Goal: Task Accomplishment & Management: Use online tool/utility

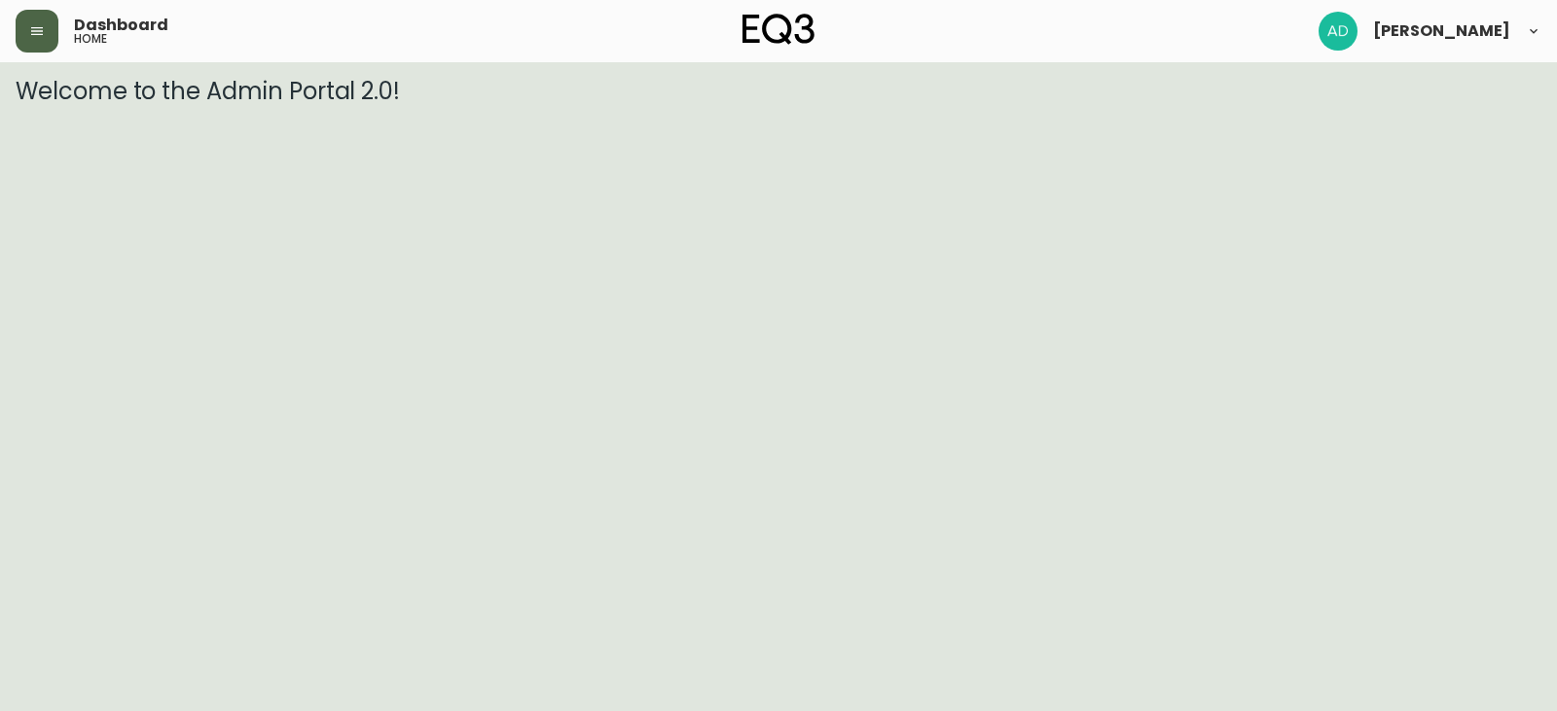
click at [40, 24] on icon "button" at bounding box center [37, 31] width 16 height 16
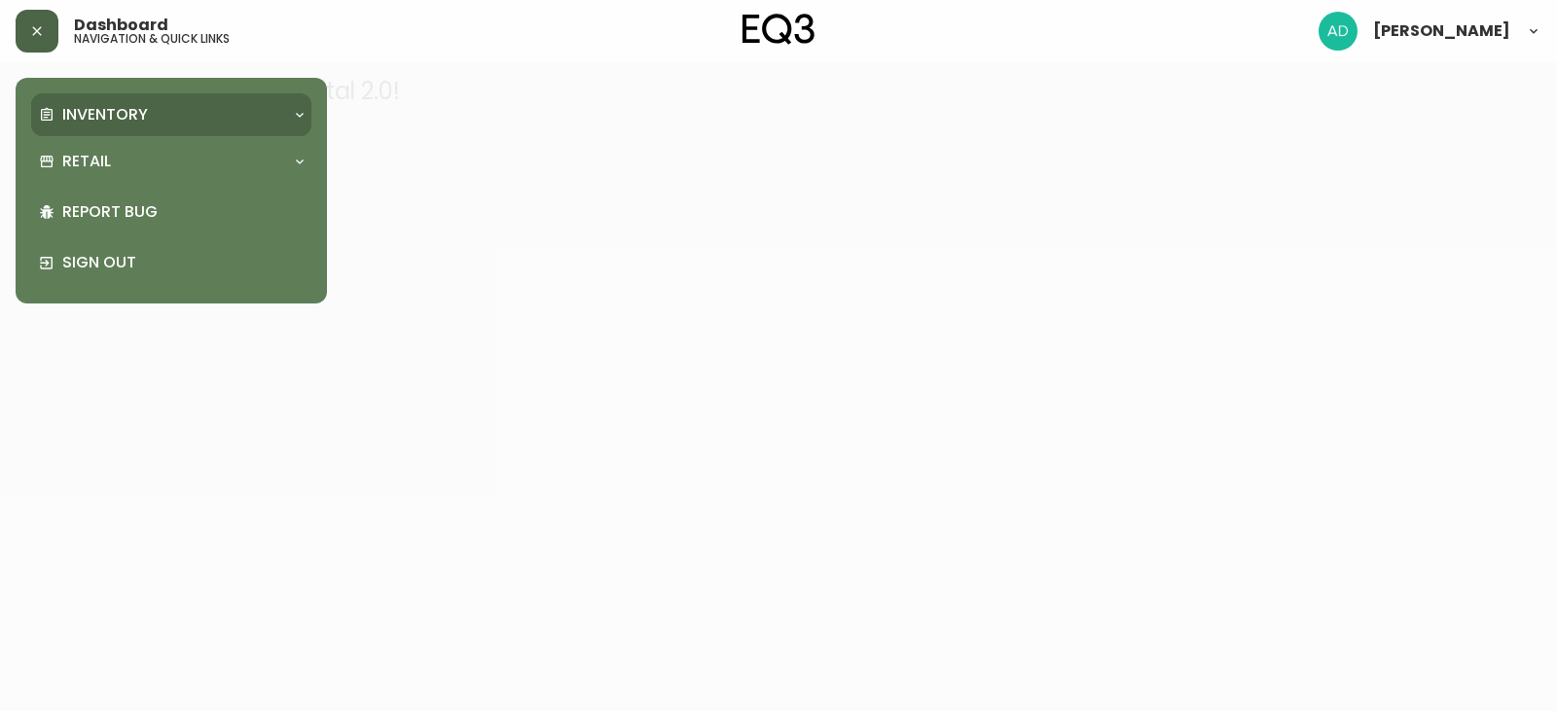
click at [123, 117] on p "Inventory" at bounding box center [105, 114] width 86 height 21
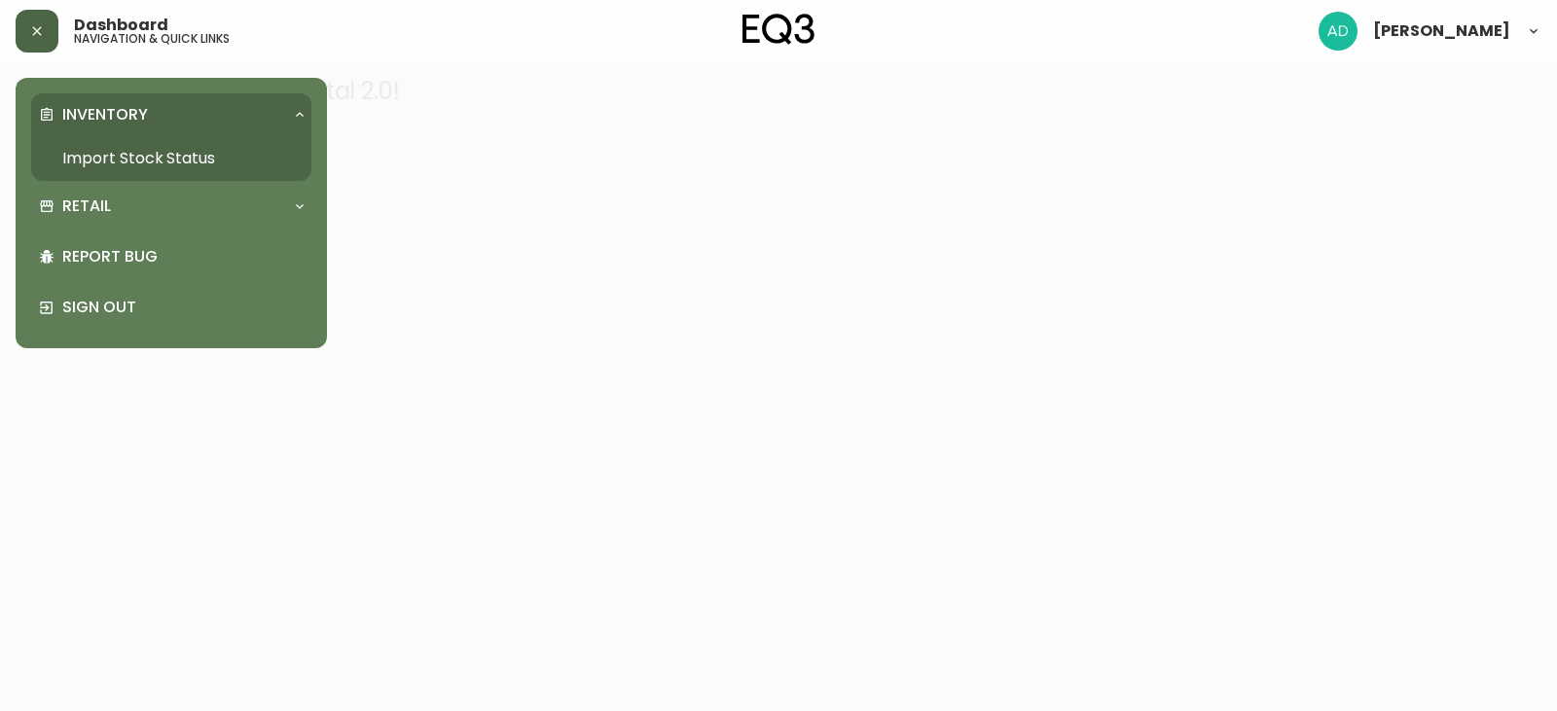
click at [123, 154] on link "Import Stock Status" at bounding box center [171, 158] width 280 height 45
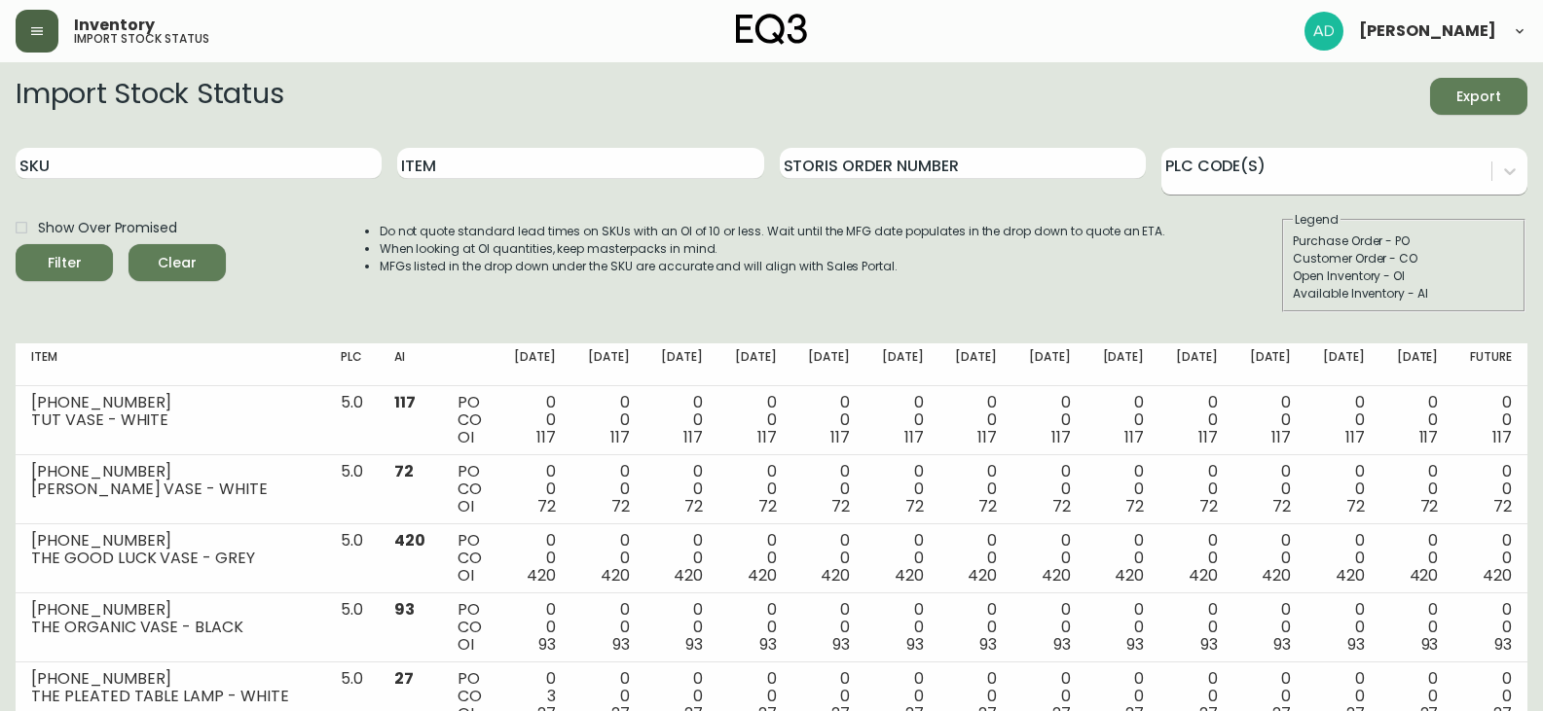
click at [1330, 185] on div at bounding box center [1344, 172] width 366 height 48
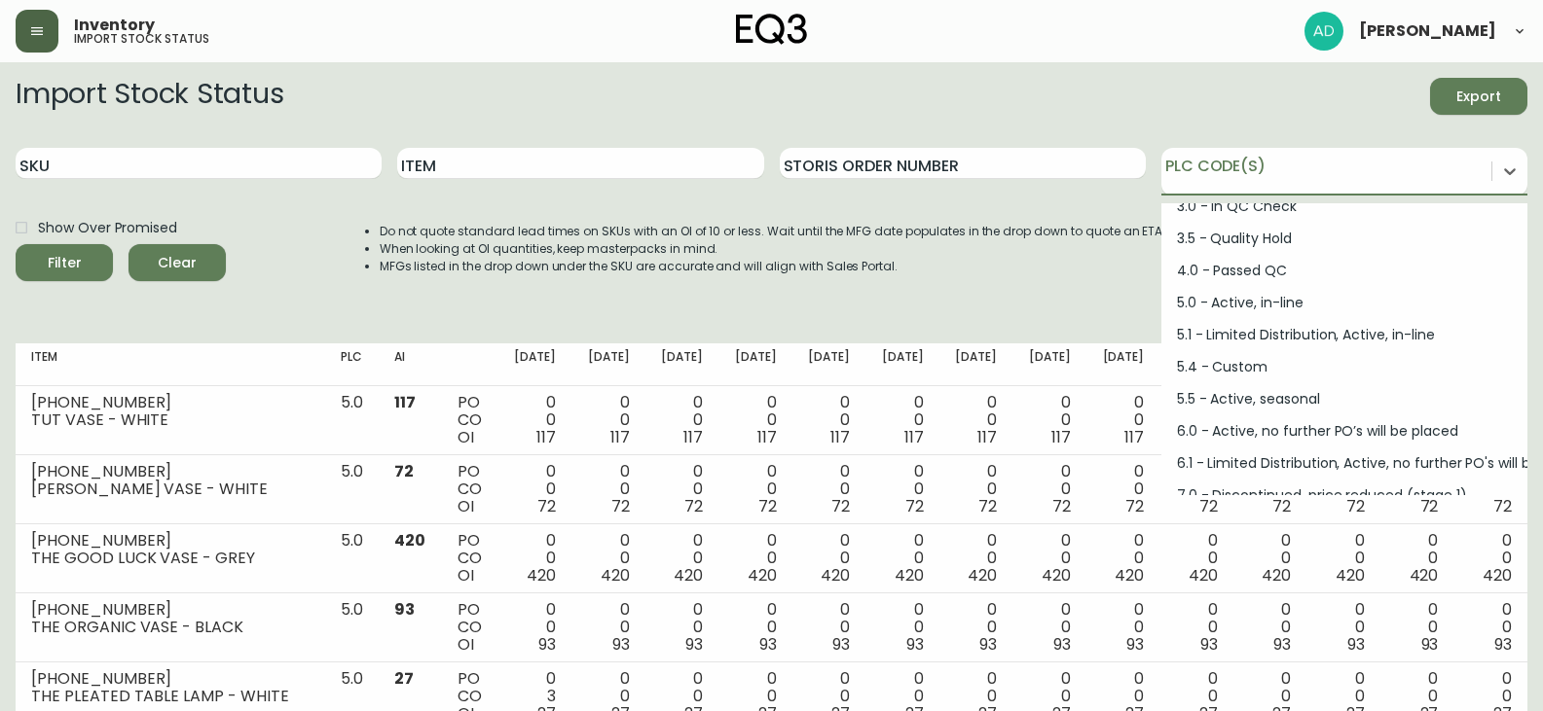
scroll to position [195, 0]
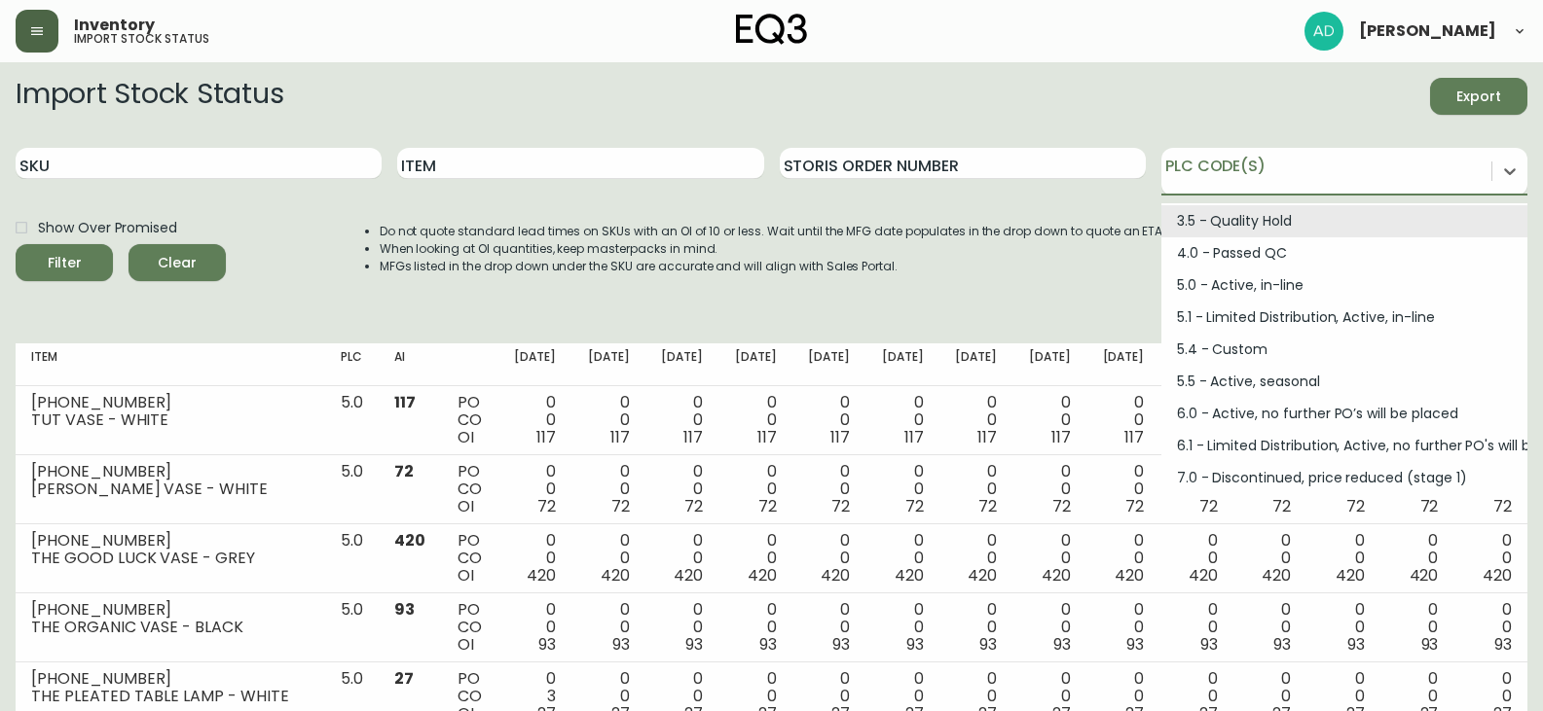
click at [981, 112] on div "Import Stock Status Export" at bounding box center [772, 96] width 1512 height 37
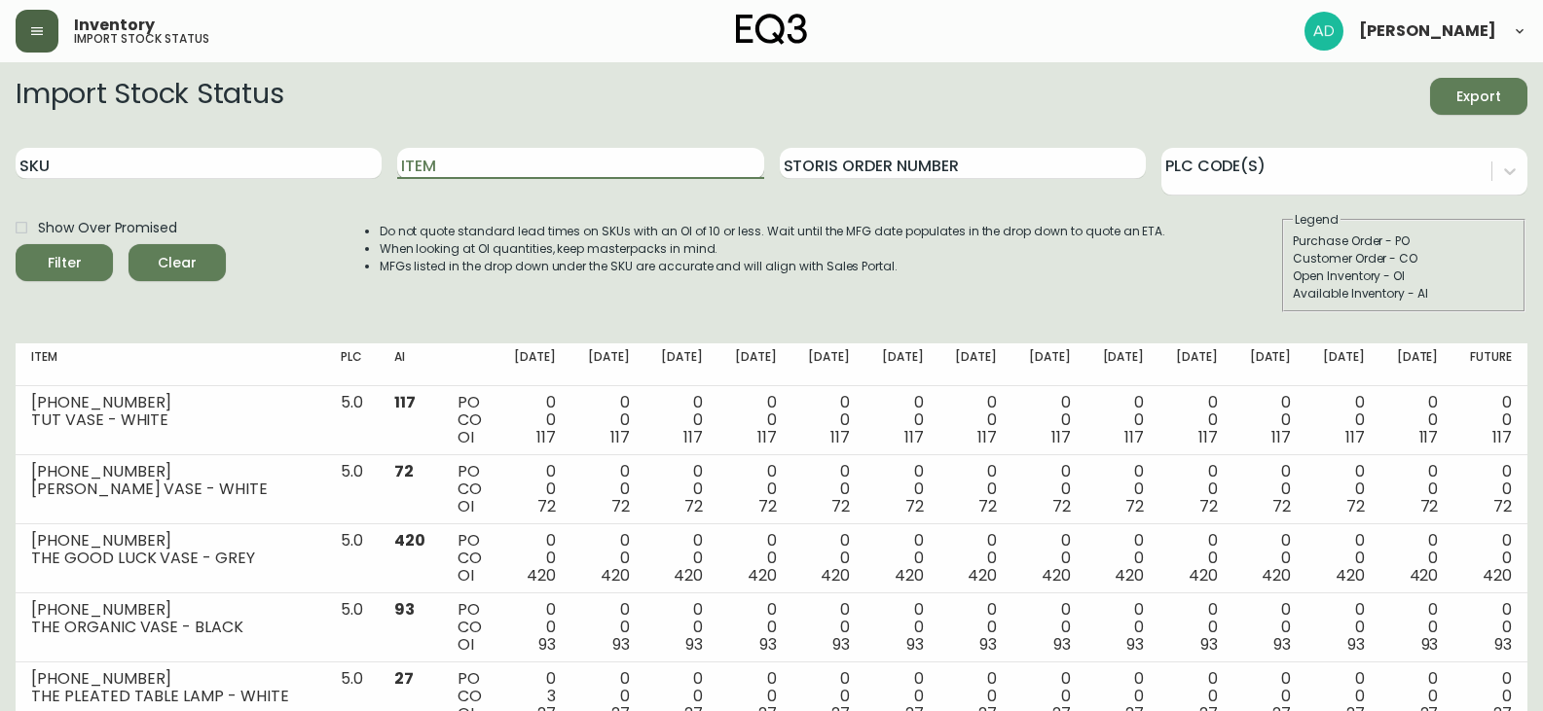
click at [529, 164] on input "Item" at bounding box center [580, 163] width 366 height 31
type input "boom"
click at [16, 244] on button "Filter" at bounding box center [64, 262] width 97 height 37
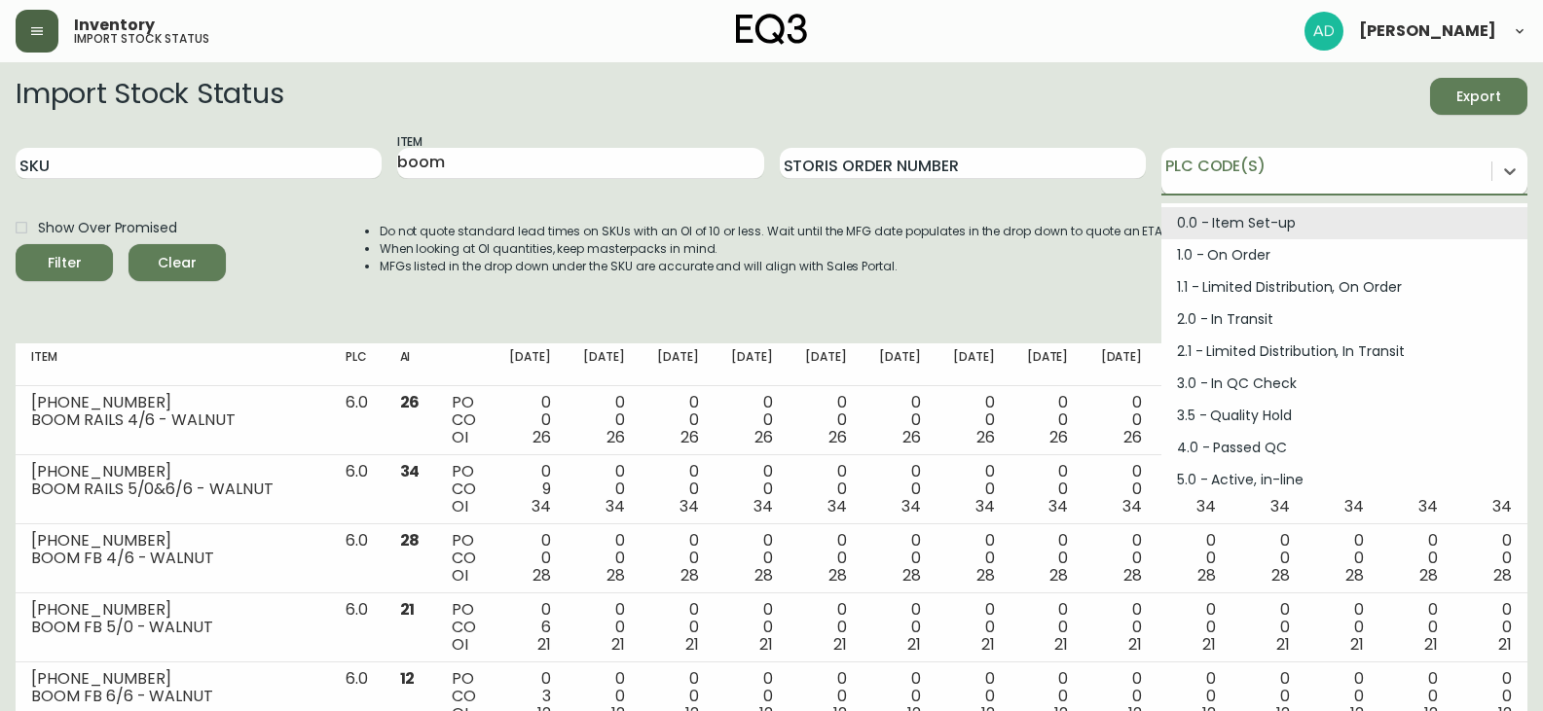
click at [1337, 162] on div at bounding box center [1326, 168] width 330 height 29
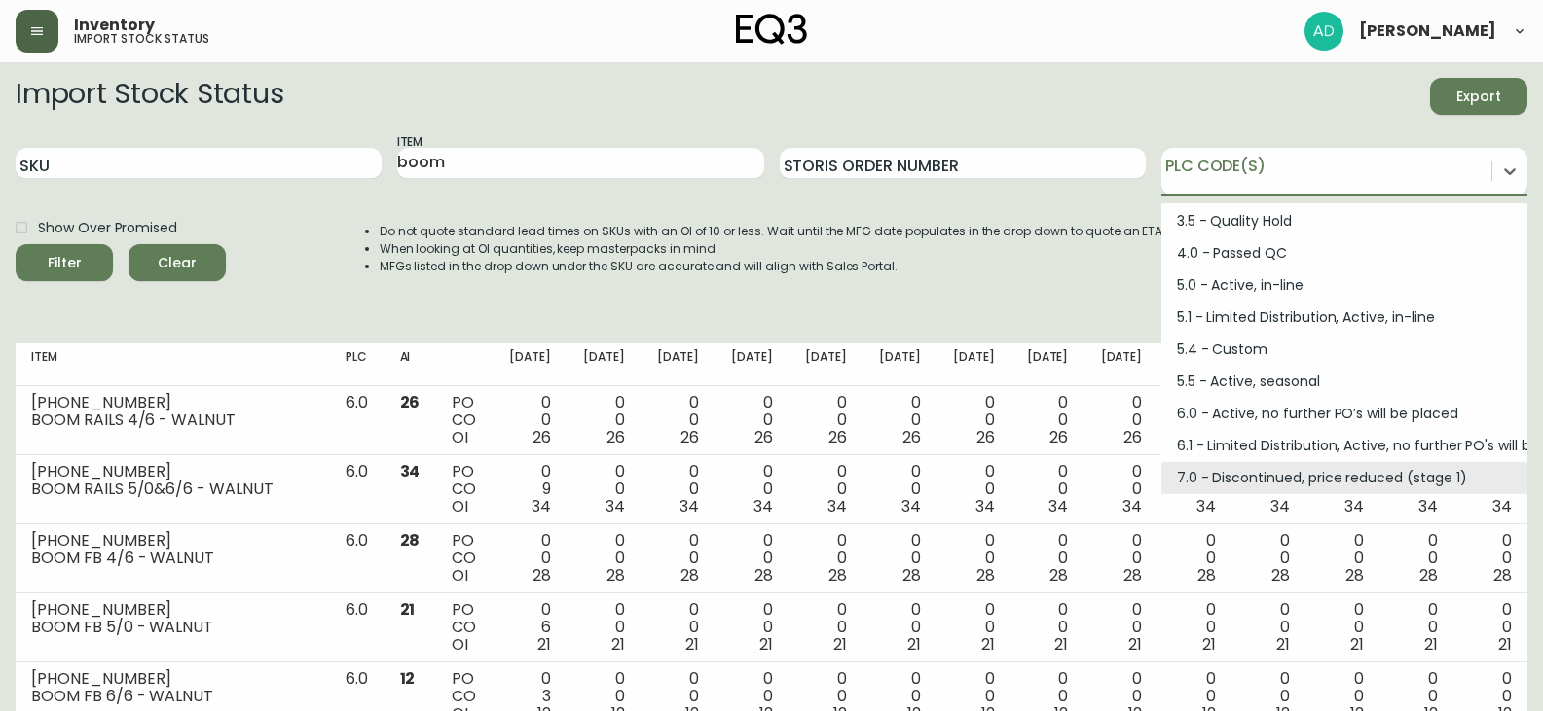
scroll to position [262, 0]
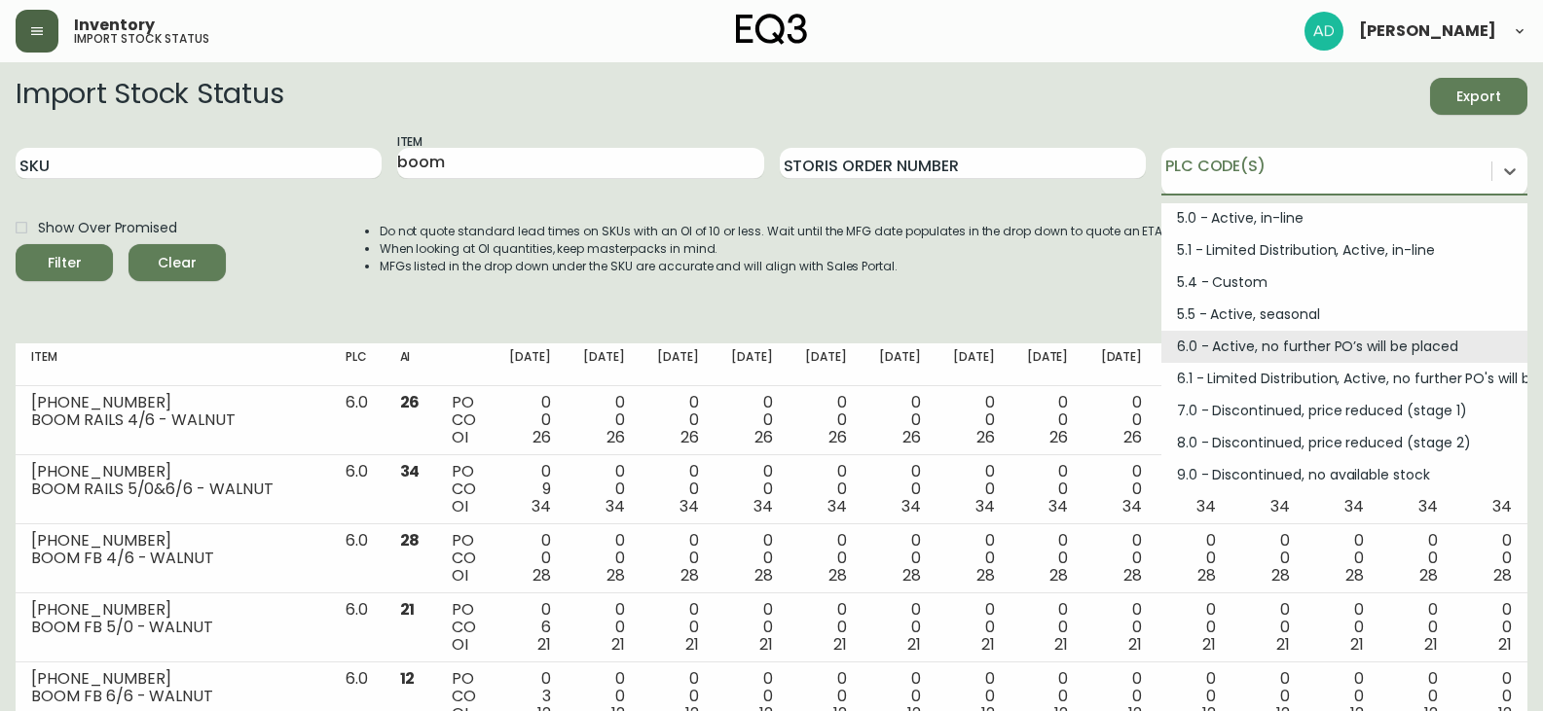
click at [1008, 275] on div "Do not quote standard lead times on SKUs with an OI of 10 or less. Wait until t…" at bounding box center [753, 261] width 825 height 101
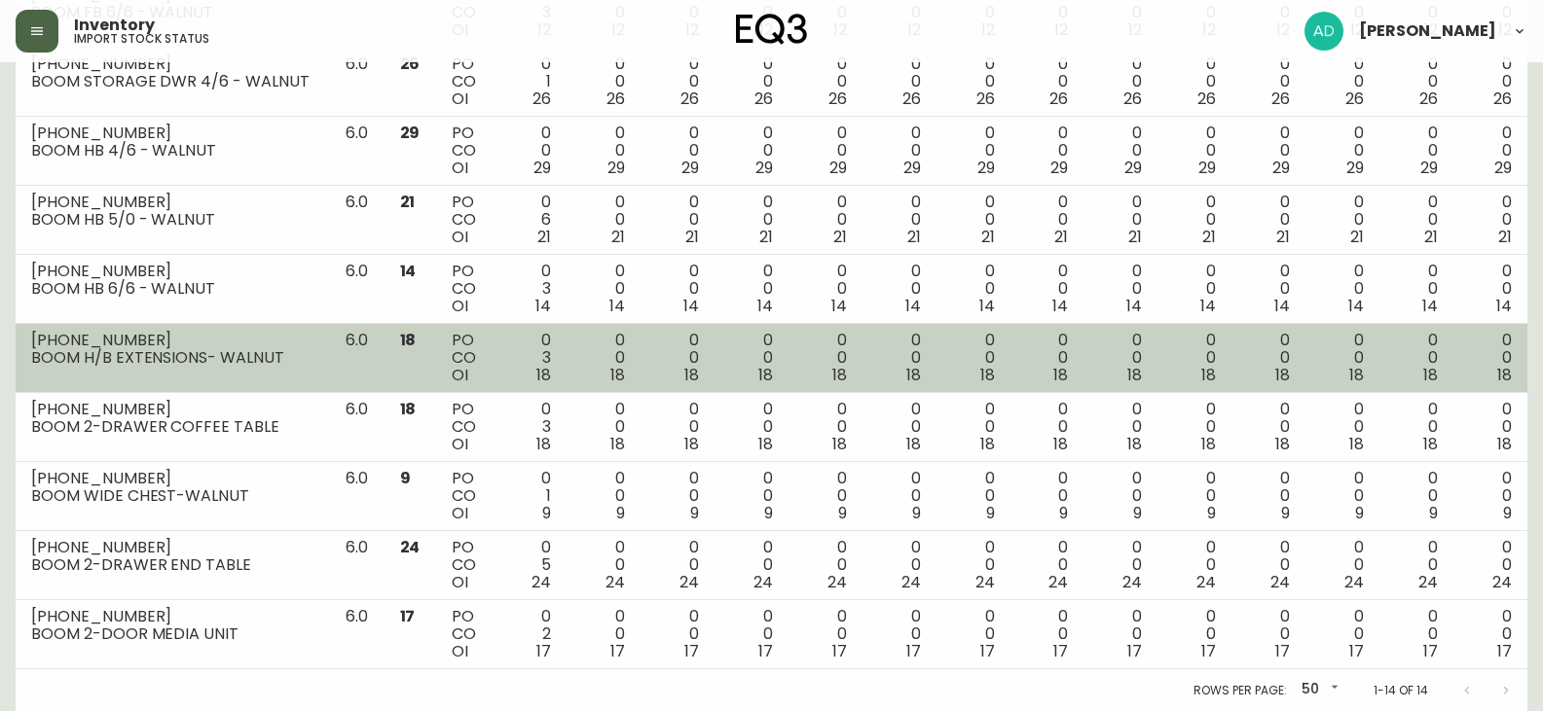
scroll to position [685, 0]
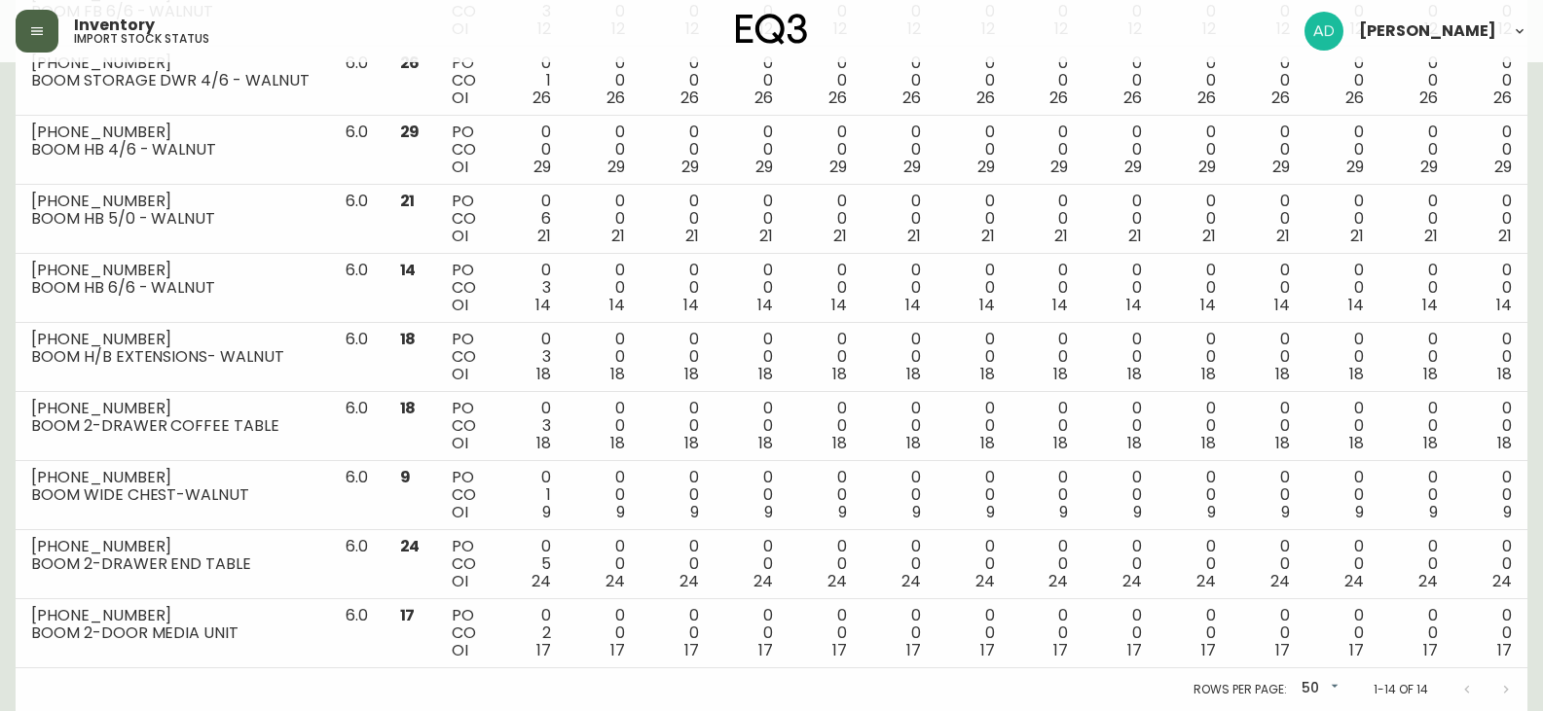
click at [1507, 691] on div at bounding box center [1486, 690] width 78 height 39
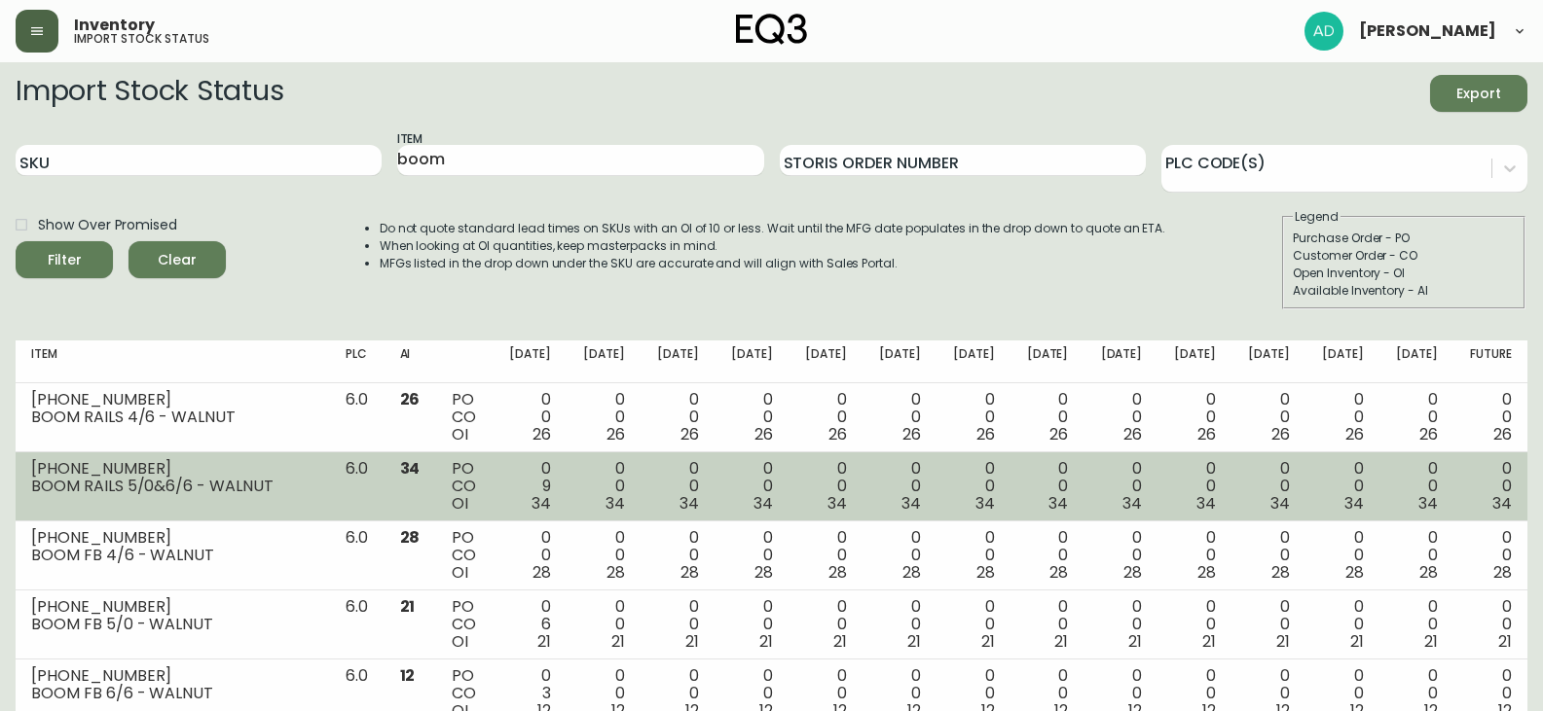
scroll to position [0, 0]
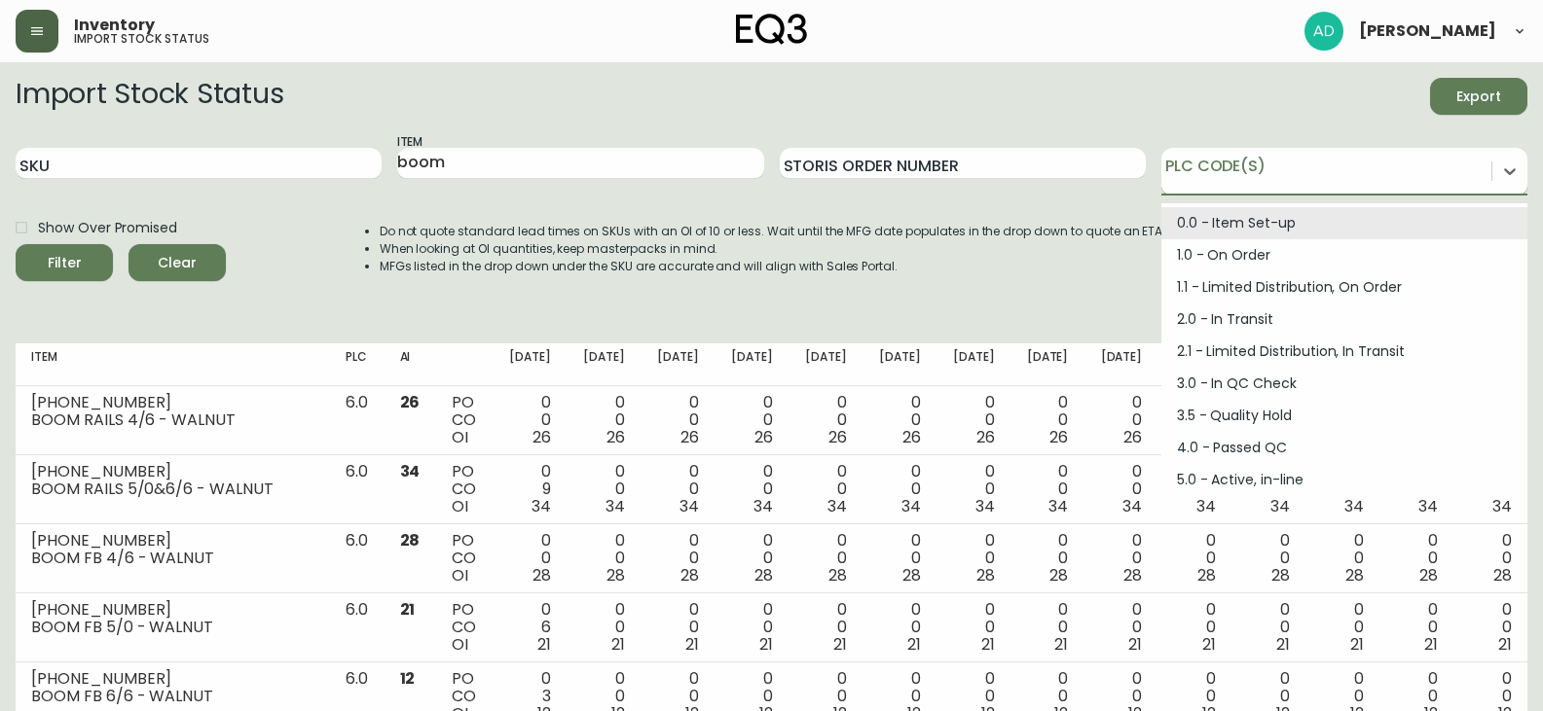
click at [1309, 171] on div at bounding box center [1326, 168] width 330 height 29
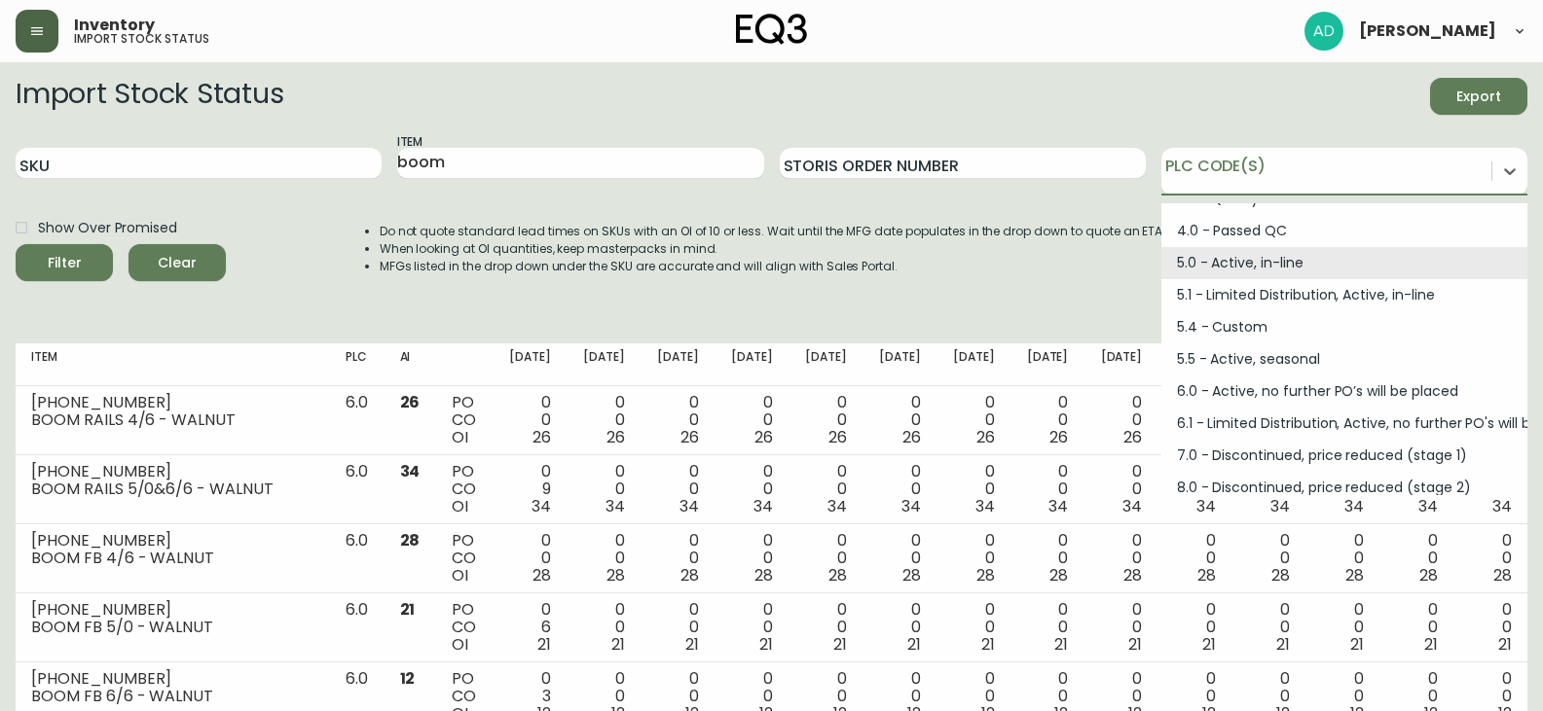
scroll to position [262, 0]
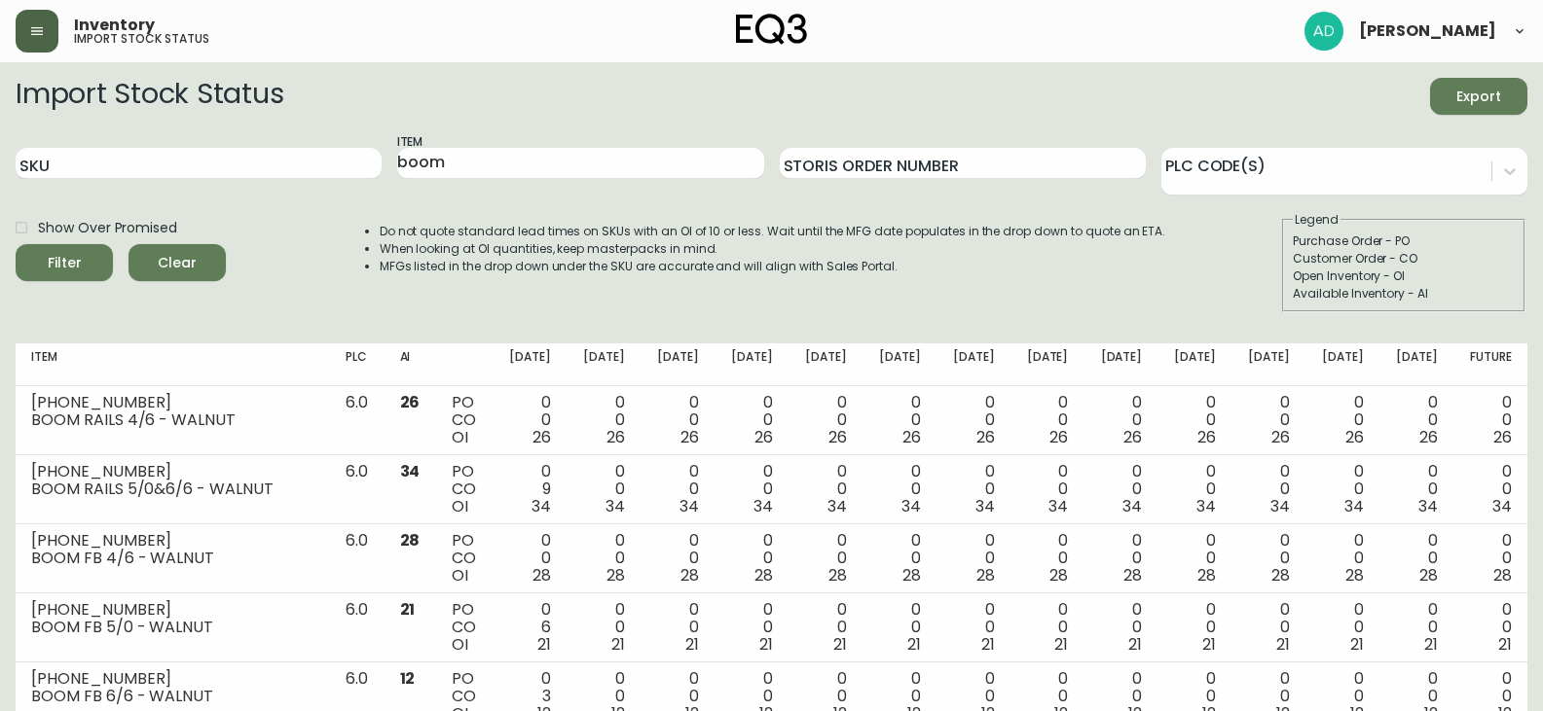
click at [1076, 283] on div "Do not quote standard lead times on SKUs with an OI of 10 or less. Wait until t…" at bounding box center [753, 261] width 825 height 101
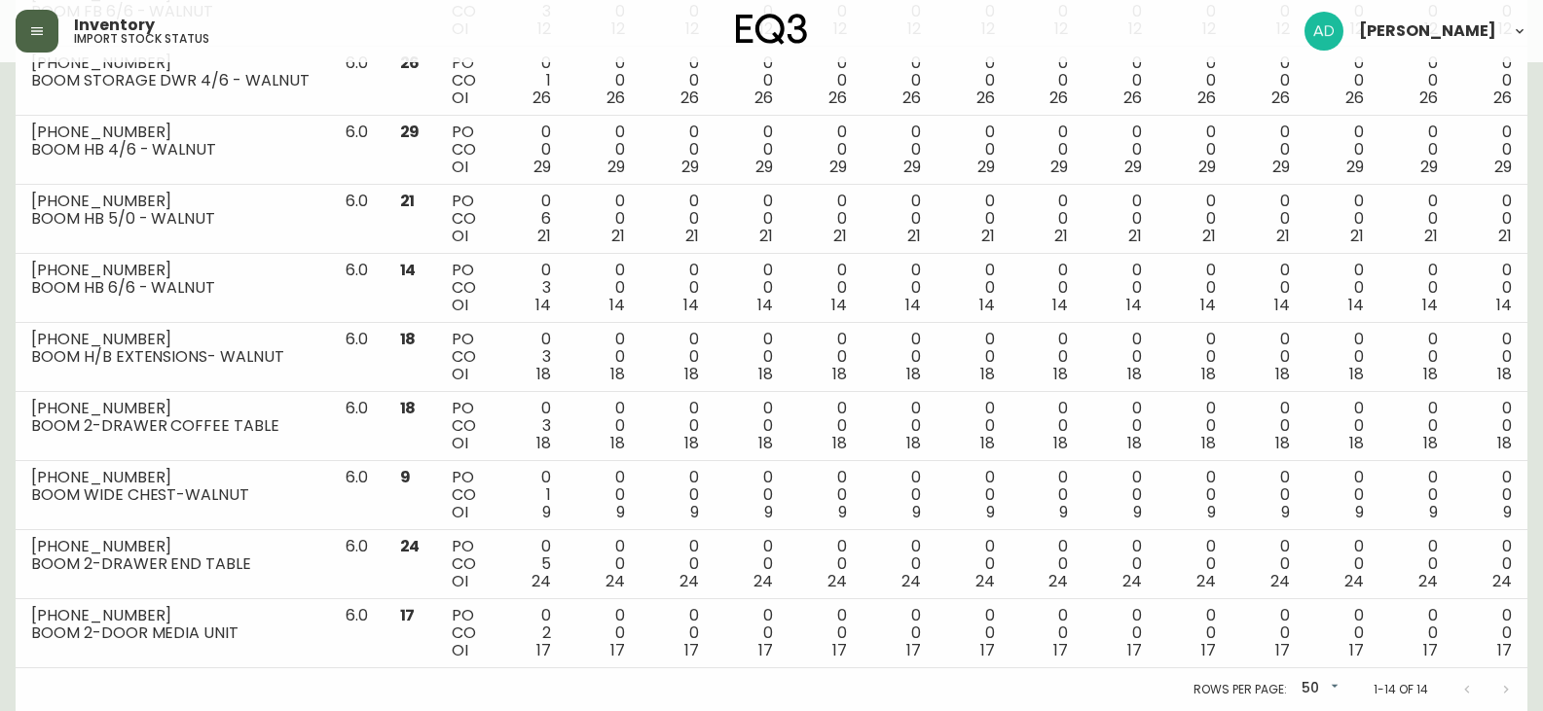
scroll to position [0, 0]
